Goal: Task Accomplishment & Management: Complete application form

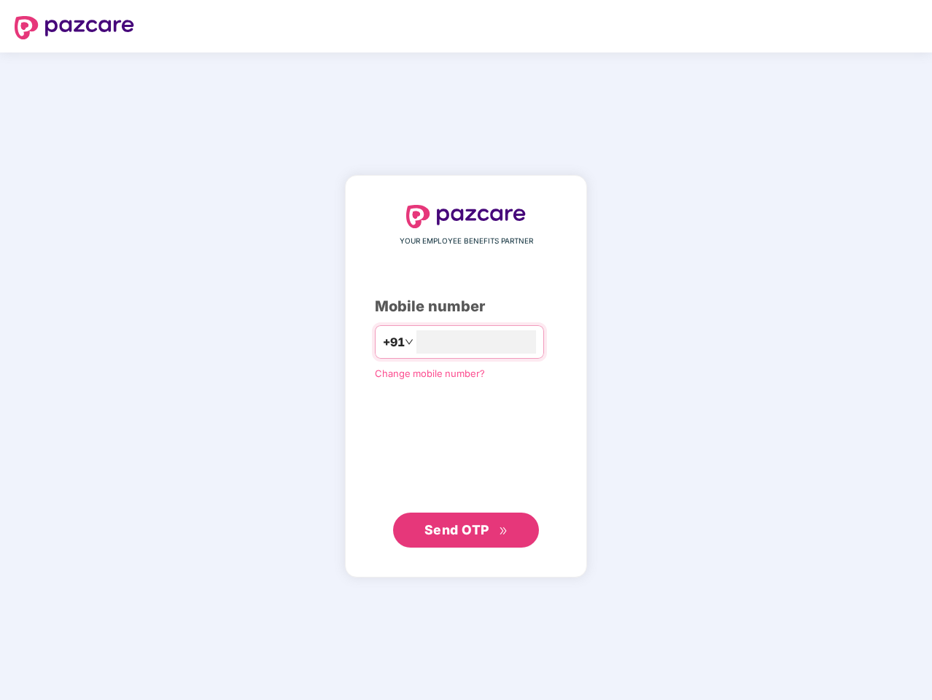
click at [466, 350] on input "number" at bounding box center [477, 342] width 120 height 23
click at [74, 28] on img at bounding box center [75, 27] width 120 height 23
click at [383, 342] on span "+91" at bounding box center [394, 342] width 22 height 18
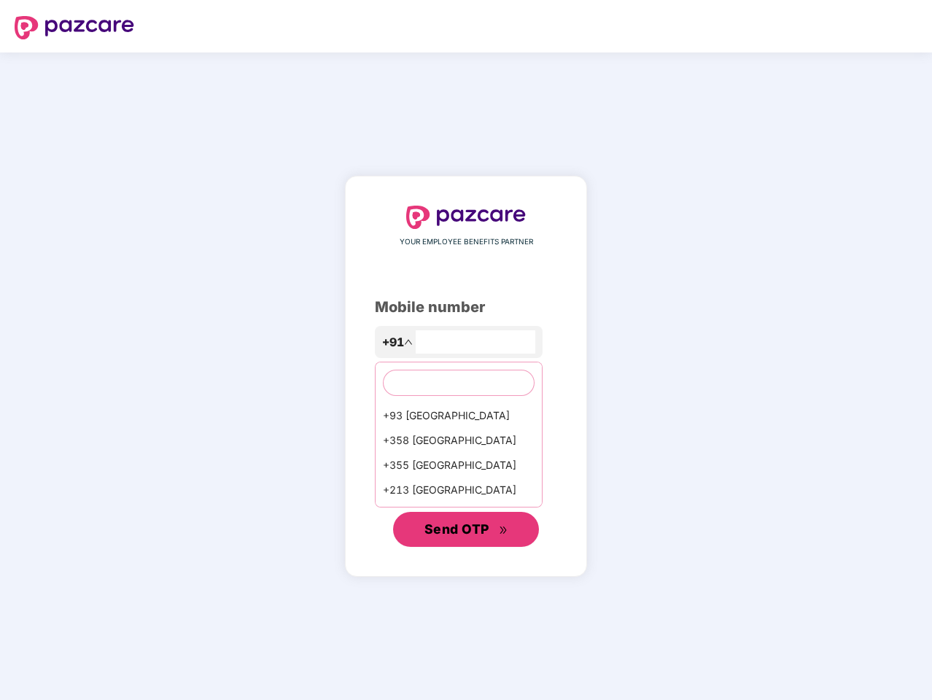
click at [466, 530] on span "Send OTP" at bounding box center [457, 529] width 65 height 15
